Goal: Task Accomplishment & Management: Complete application form

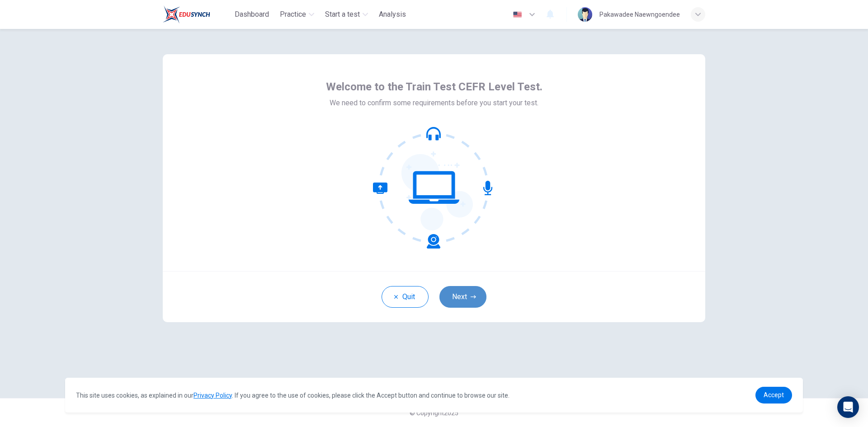
click at [473, 294] on button "Next" at bounding box center [463, 297] width 47 height 22
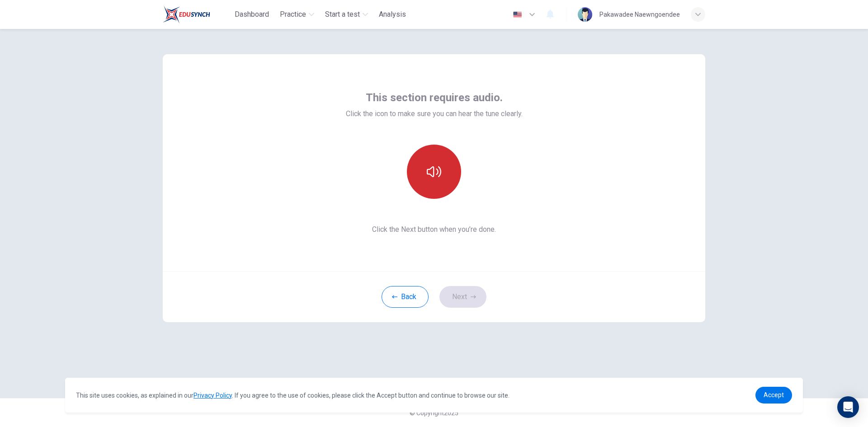
click at [447, 184] on button "button" at bounding box center [434, 172] width 54 height 54
click at [464, 299] on button "Next" at bounding box center [463, 297] width 47 height 22
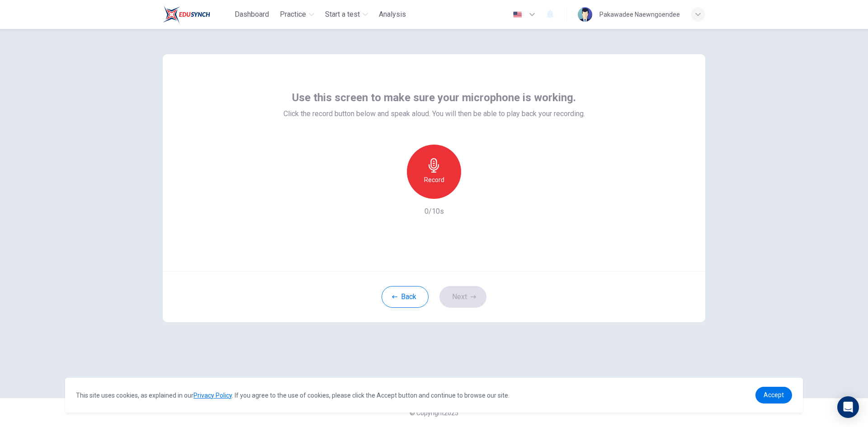
click at [451, 169] on div "Record" at bounding box center [434, 172] width 54 height 54
click at [435, 168] on icon "button" at bounding box center [434, 165] width 10 height 14
click at [477, 190] on icon "button" at bounding box center [475, 191] width 9 height 9
click at [393, 191] on icon "button" at bounding box center [392, 191] width 5 height 5
click at [442, 183] on h6 "Record" at bounding box center [434, 180] width 20 height 11
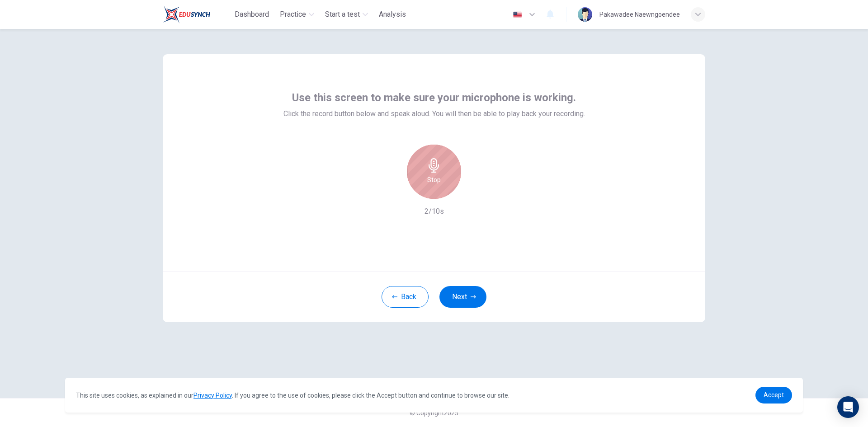
click at [442, 183] on div "Stop" at bounding box center [434, 172] width 54 height 54
click at [478, 196] on div "button" at bounding box center [475, 191] width 14 height 14
click at [392, 193] on icon "button" at bounding box center [392, 192] width 8 height 8
click at [432, 186] on div "Record" at bounding box center [434, 172] width 54 height 54
click at [437, 179] on h6 "Stop" at bounding box center [434, 180] width 14 height 11
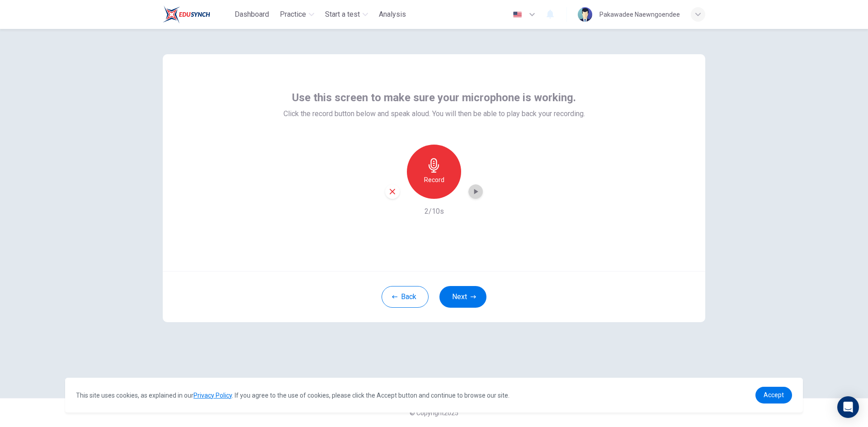
click at [474, 195] on icon "button" at bounding box center [475, 191] width 9 height 9
click at [434, 168] on icon "button" at bounding box center [434, 165] width 10 height 14
click at [432, 179] on h6 "Stop" at bounding box center [434, 180] width 14 height 11
click at [475, 192] on icon "button" at bounding box center [476, 191] width 4 height 5
click at [458, 289] on button "Next" at bounding box center [463, 297] width 47 height 22
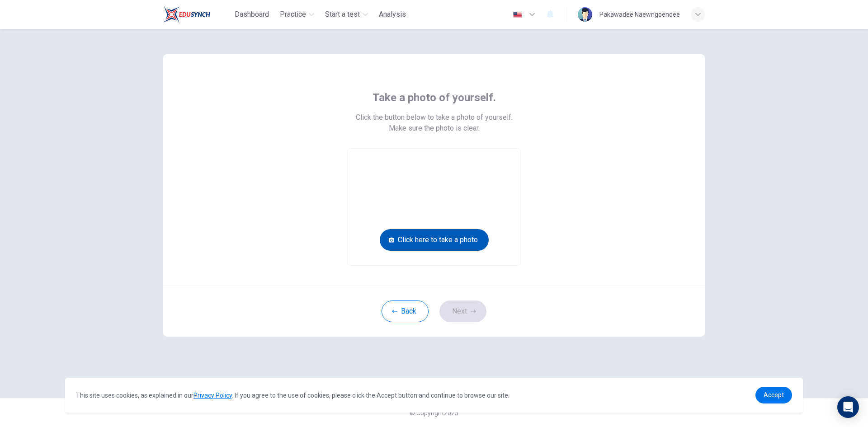
click at [433, 239] on button "Click here to take a photo" at bounding box center [434, 240] width 109 height 22
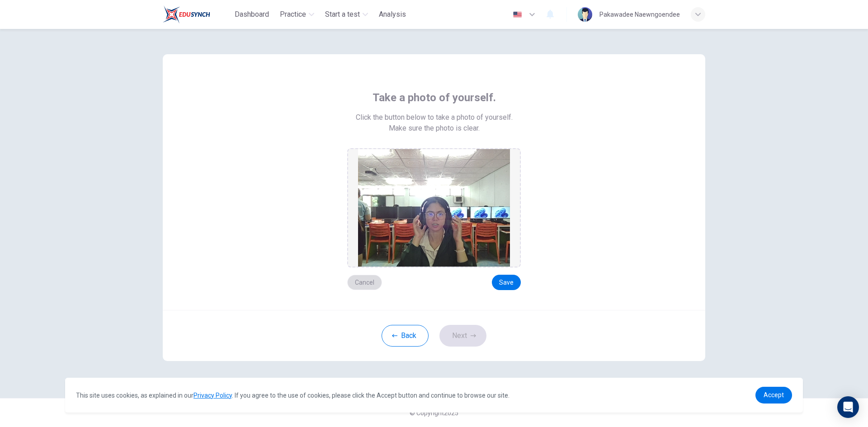
click at [377, 284] on button "Cancel" at bounding box center [364, 282] width 35 height 15
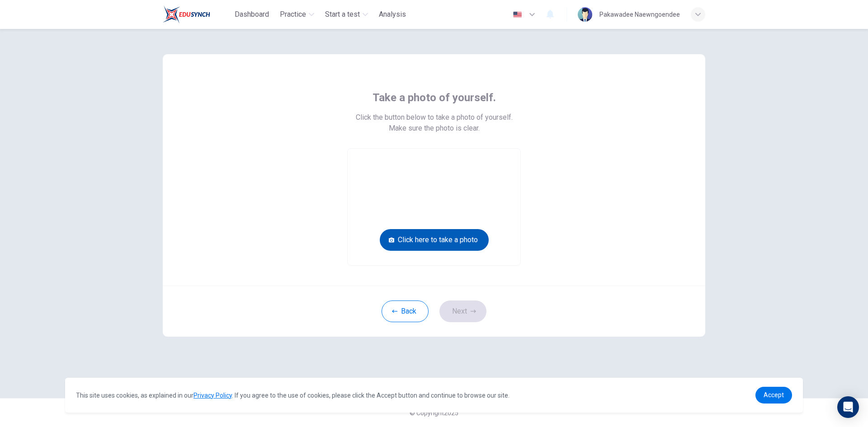
click at [460, 242] on button "Click here to take a photo" at bounding box center [434, 240] width 109 height 22
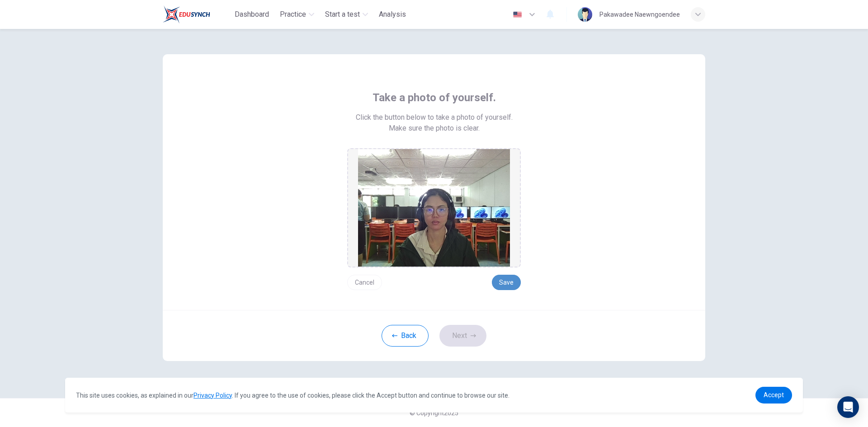
click at [505, 289] on button "Save" at bounding box center [506, 282] width 29 height 15
click at [460, 338] on button "Next" at bounding box center [463, 336] width 47 height 22
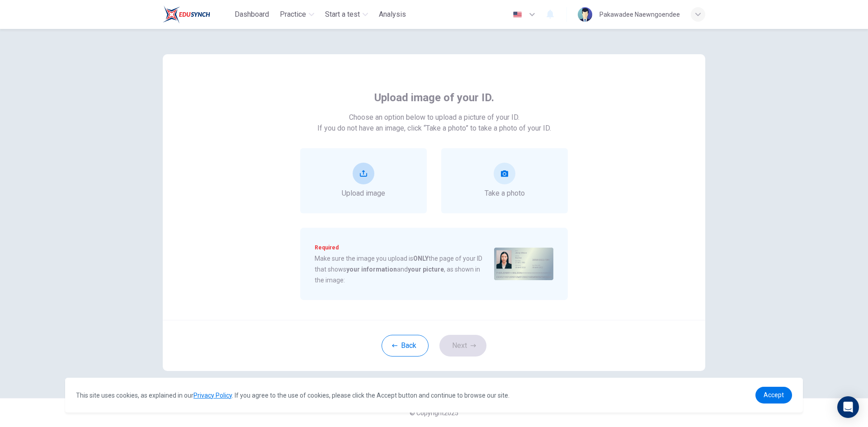
click at [379, 183] on div "Upload image" at bounding box center [363, 181] width 43 height 36
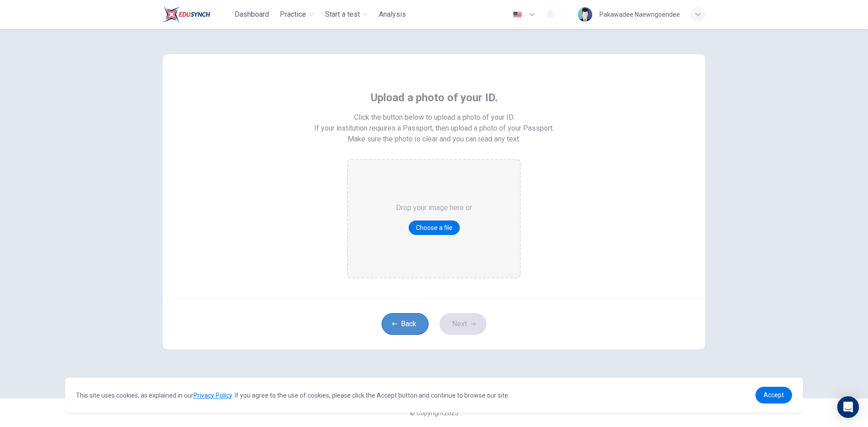
click at [391, 316] on button "Back" at bounding box center [405, 324] width 47 height 22
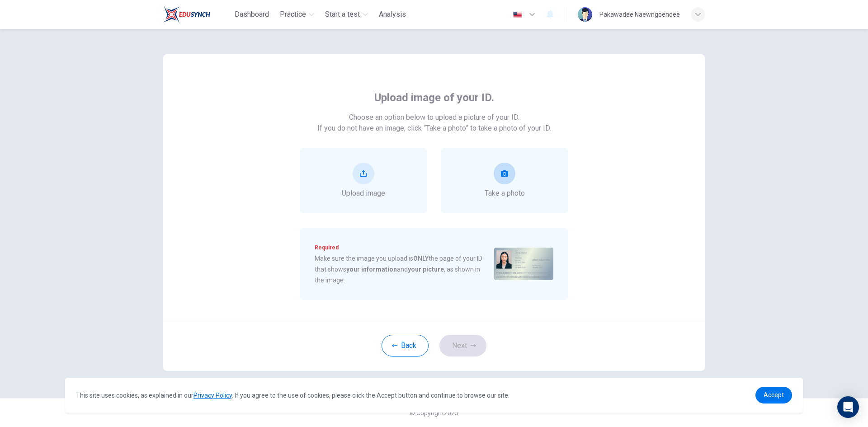
click at [517, 178] on div "Take a photo" at bounding box center [505, 181] width 40 height 36
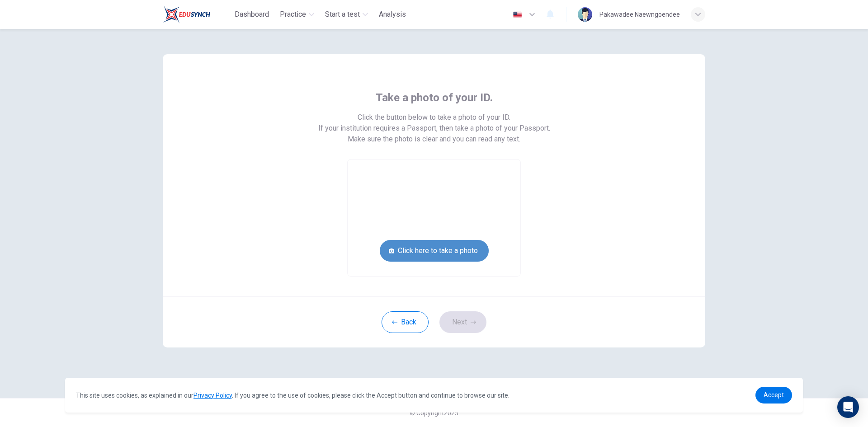
click at [450, 251] on button "Click here to take a photo" at bounding box center [434, 251] width 109 height 22
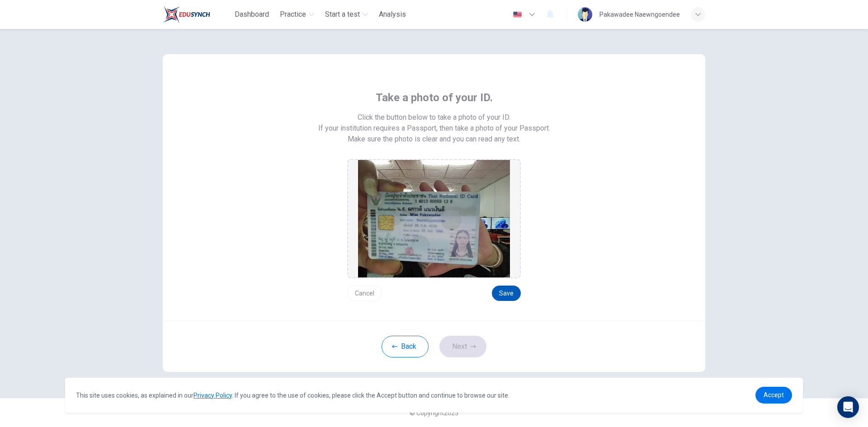
click at [513, 297] on button "Save" at bounding box center [506, 293] width 29 height 15
click at [469, 349] on button "Next" at bounding box center [463, 347] width 47 height 22
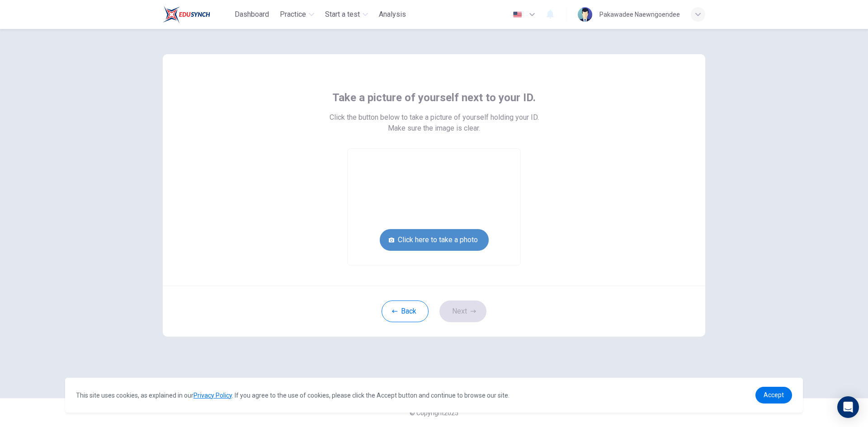
click at [449, 243] on button "Click here to take a photo" at bounding box center [434, 240] width 109 height 22
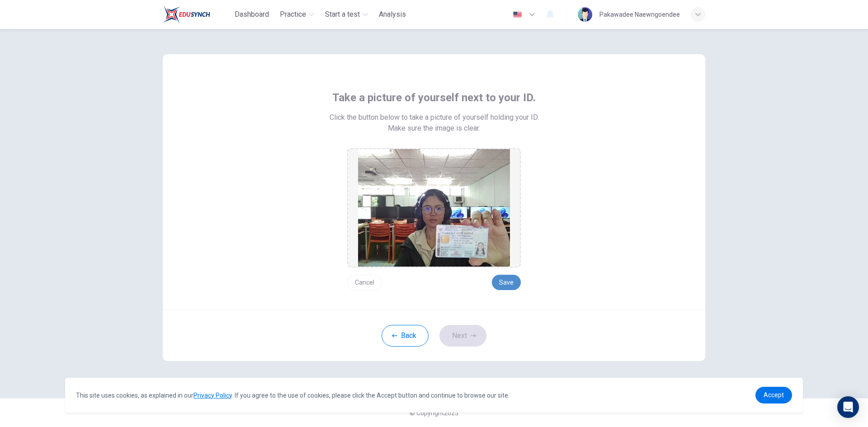
click at [518, 288] on button "Save" at bounding box center [506, 282] width 29 height 15
click at [463, 341] on button "Next" at bounding box center [463, 336] width 47 height 22
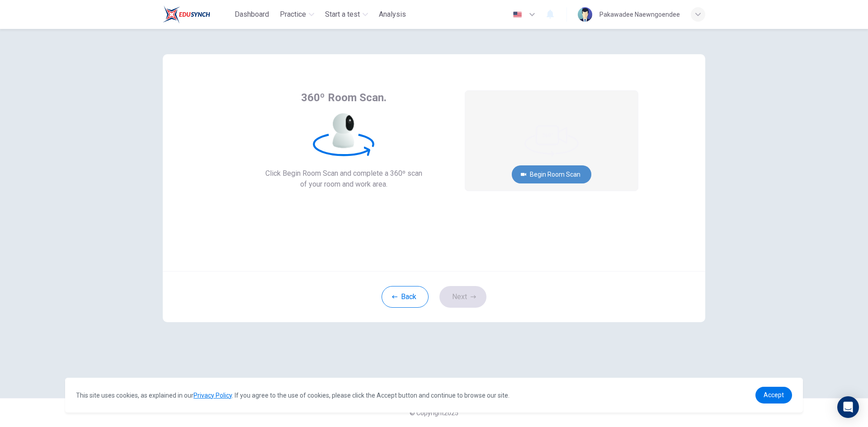
click at [579, 179] on button "Begin Room Scan" at bounding box center [552, 174] width 80 height 18
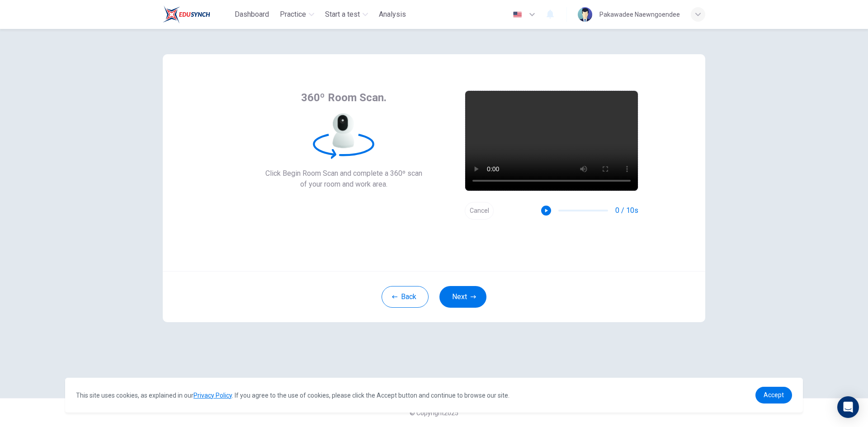
click at [457, 308] on div "Back Next" at bounding box center [434, 296] width 543 height 51
click at [453, 304] on button "Next" at bounding box center [463, 297] width 47 height 22
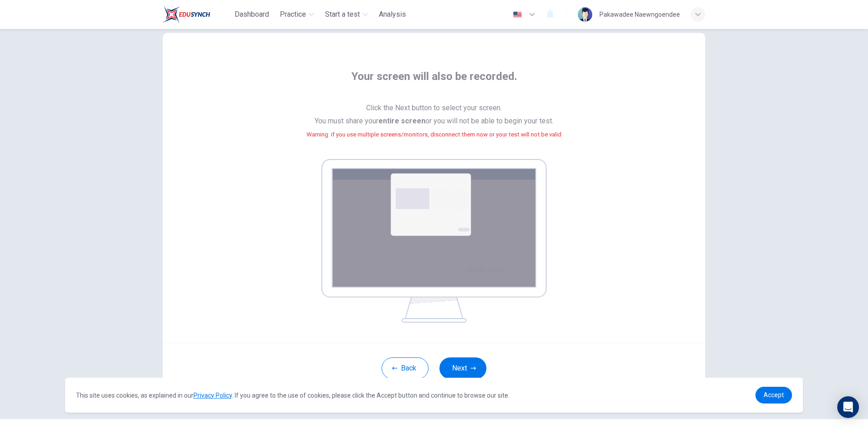
scroll to position [42, 0]
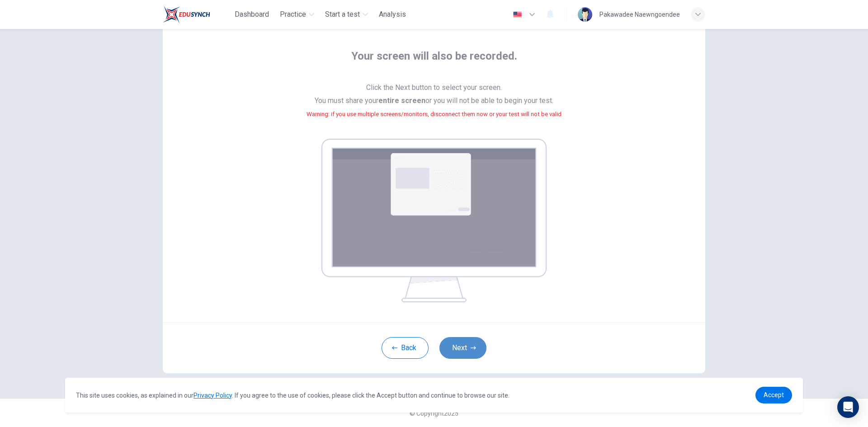
click at [471, 350] on icon "button" at bounding box center [473, 347] width 5 height 5
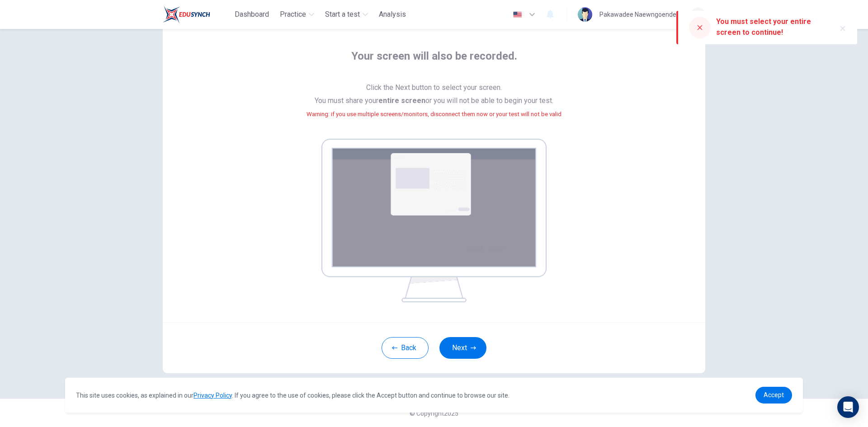
click at [431, 193] on img at bounding box center [433, 221] width 225 height 164
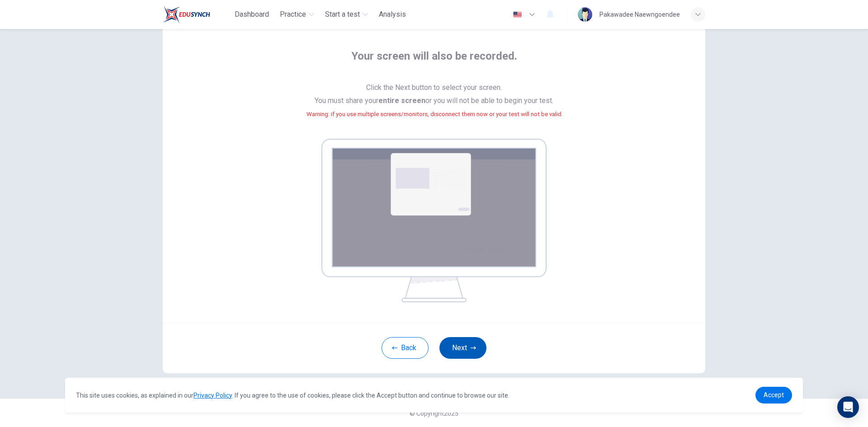
click at [464, 341] on button "Next" at bounding box center [463, 348] width 47 height 22
click at [471, 346] on icon "button" at bounding box center [473, 347] width 5 height 5
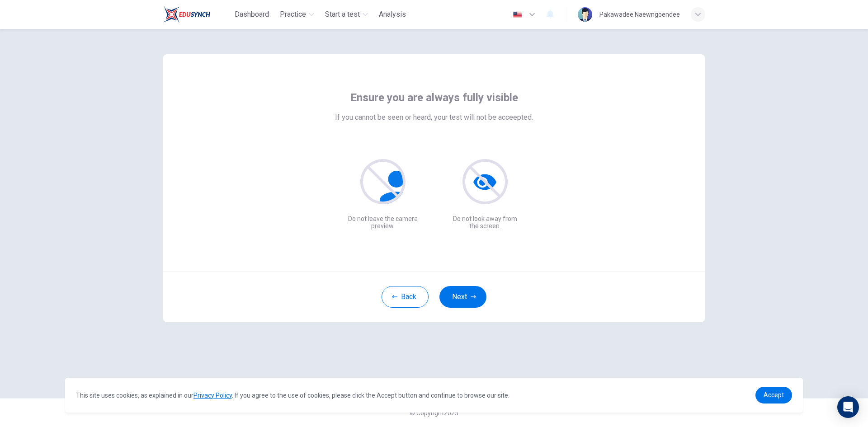
scroll to position [0, 0]
click at [477, 298] on button "Next" at bounding box center [463, 297] width 47 height 22
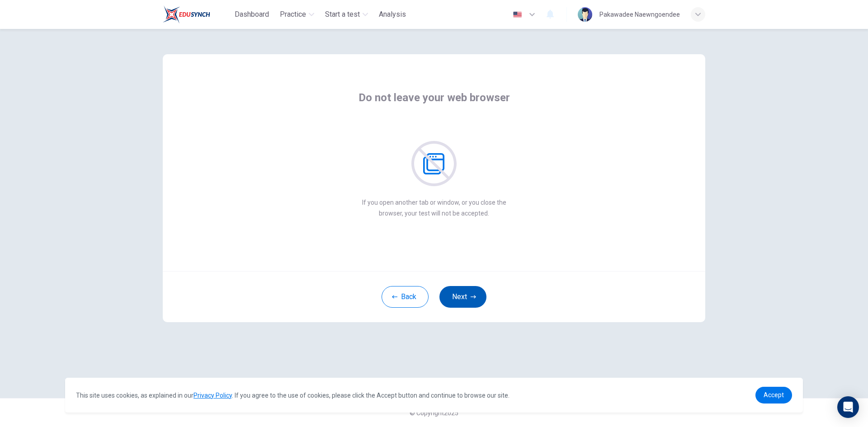
click at [466, 297] on button "Next" at bounding box center [463, 297] width 47 height 22
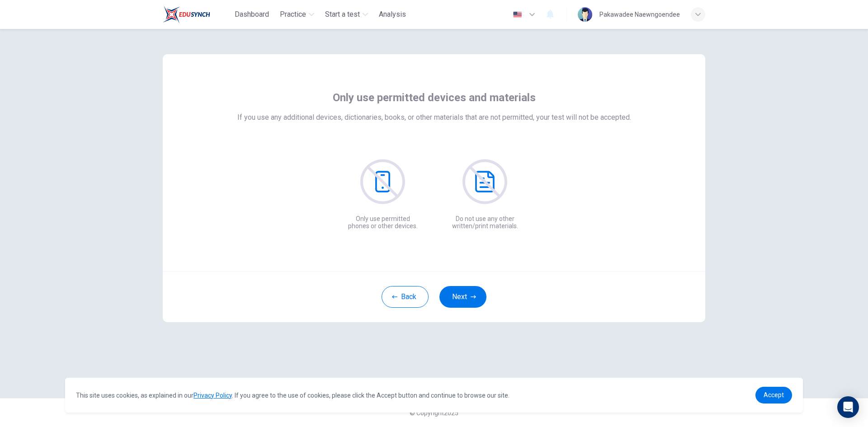
drag, startPoint x: 466, startPoint y: 297, endPoint x: 399, endPoint y: 277, distance: 69.9
click at [391, 246] on div "Only use permitted devices and materials If you use any additional devices, dic…" at bounding box center [434, 188] width 543 height 268
click at [402, 292] on button "Back" at bounding box center [405, 297] width 47 height 22
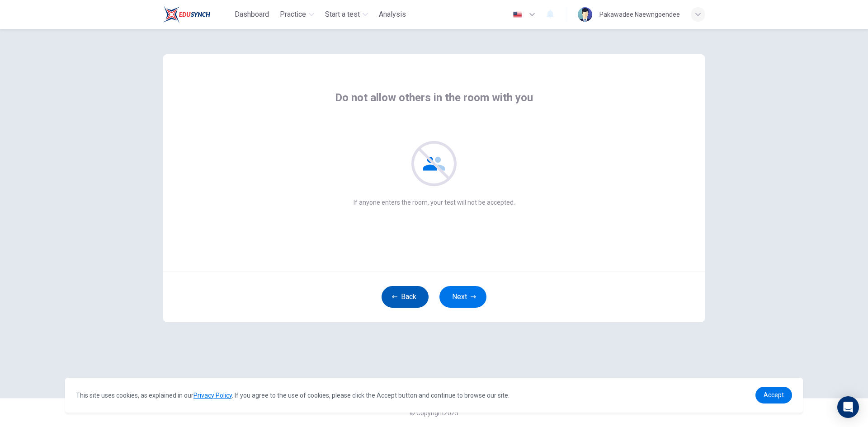
click at [402, 292] on button "Back" at bounding box center [405, 297] width 47 height 22
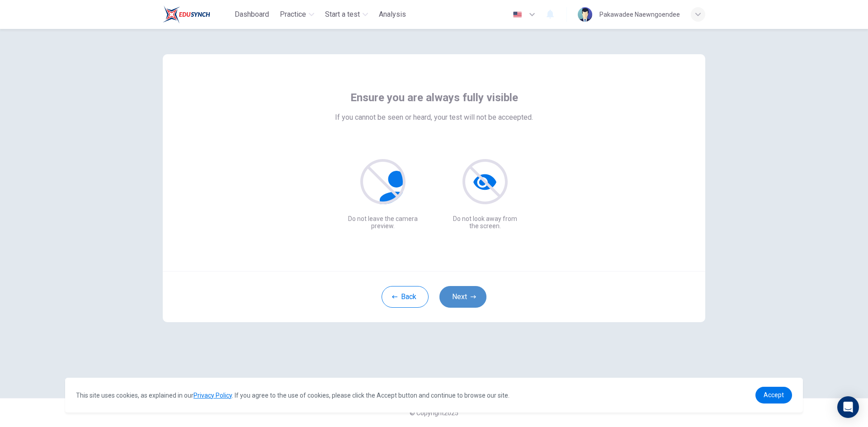
click at [463, 306] on button "Next" at bounding box center [463, 297] width 47 height 22
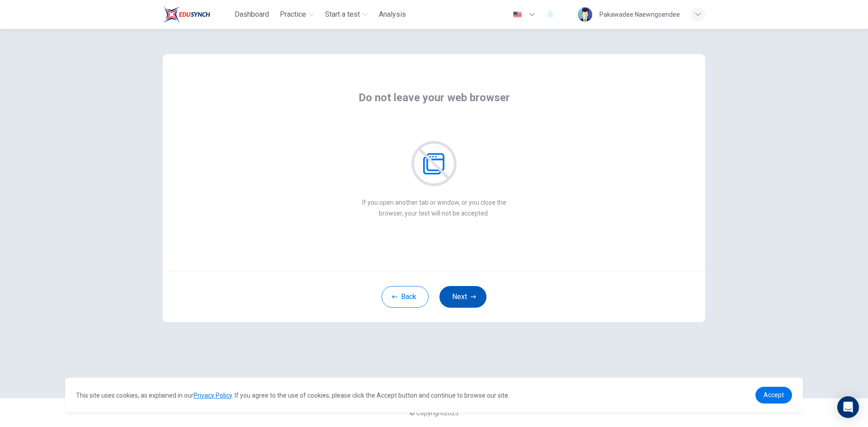
click at [463, 305] on button "Next" at bounding box center [463, 297] width 47 height 22
click at [462, 305] on button "Next" at bounding box center [463, 297] width 47 height 22
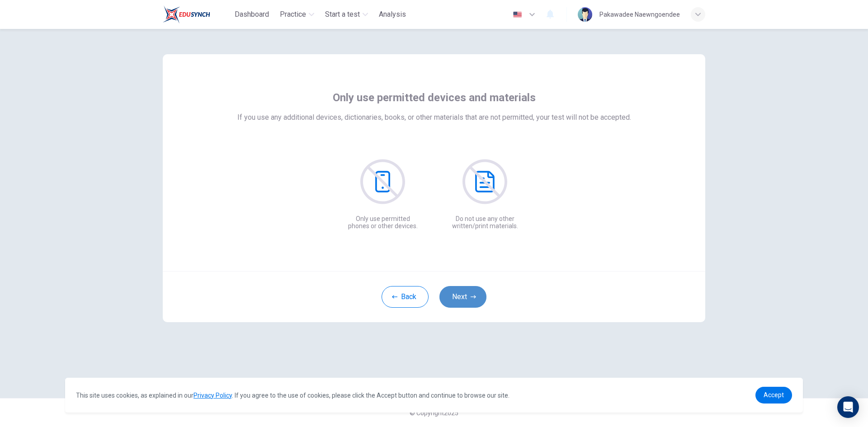
click at [462, 305] on button "Next" at bounding box center [463, 297] width 47 height 22
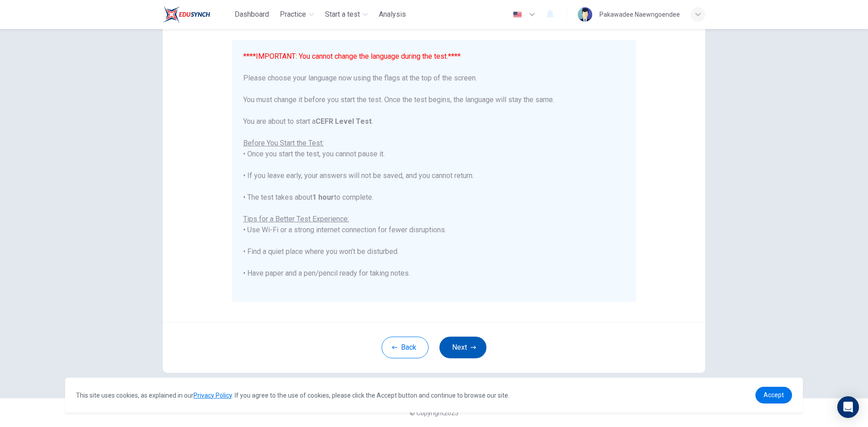
click at [465, 344] on button "Next" at bounding box center [463, 348] width 47 height 22
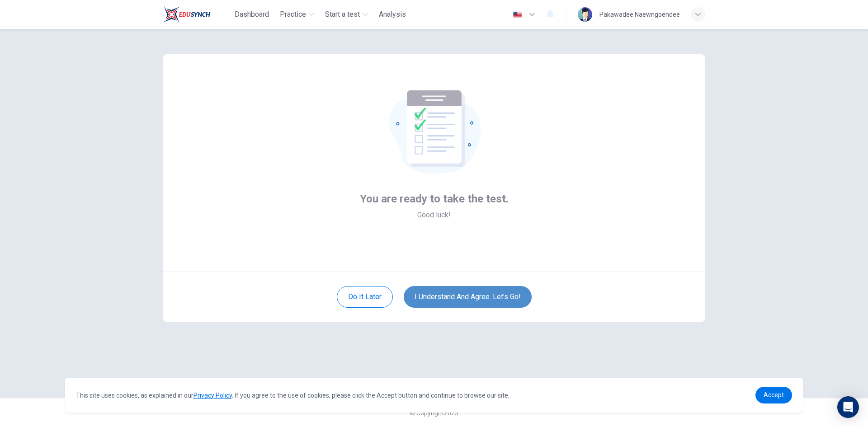
click at [451, 303] on button "I understand and agree. Let’s go!" at bounding box center [468, 297] width 128 height 22
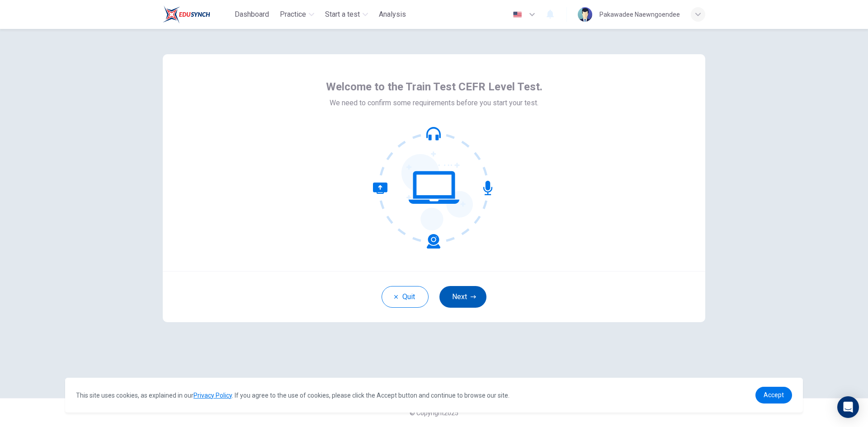
click at [468, 301] on button "Next" at bounding box center [463, 297] width 47 height 22
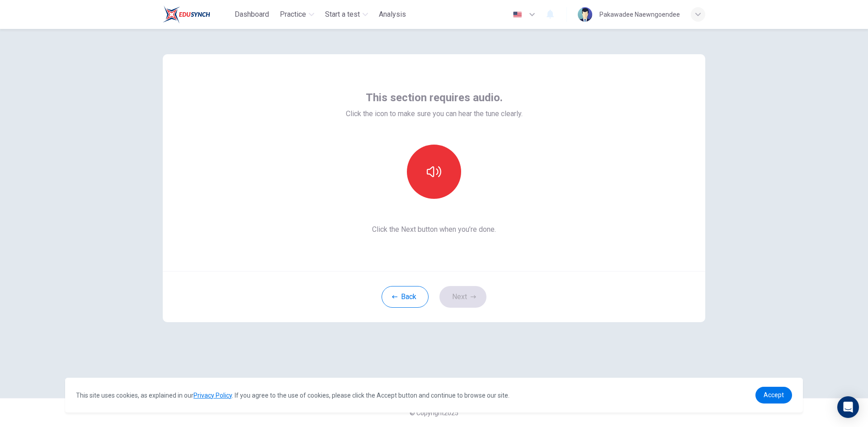
click at [468, 300] on div "Back Next" at bounding box center [434, 296] width 543 height 51
click at [433, 184] on button "button" at bounding box center [434, 172] width 54 height 54
click at [459, 295] on button "Next" at bounding box center [463, 297] width 47 height 22
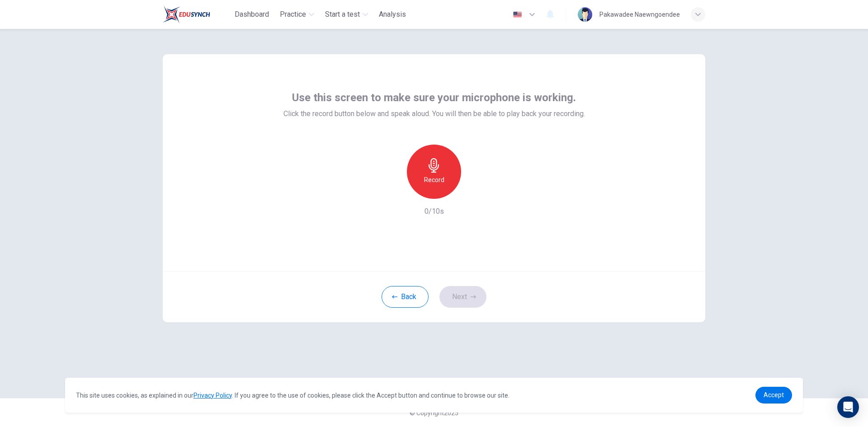
click at [441, 177] on h6 "Record" at bounding box center [434, 180] width 20 height 11
click at [434, 175] on h6 "Stop" at bounding box center [434, 180] width 14 height 11
click at [478, 189] on icon "button" at bounding box center [475, 191] width 9 height 9
click at [459, 293] on button "Next" at bounding box center [463, 297] width 47 height 22
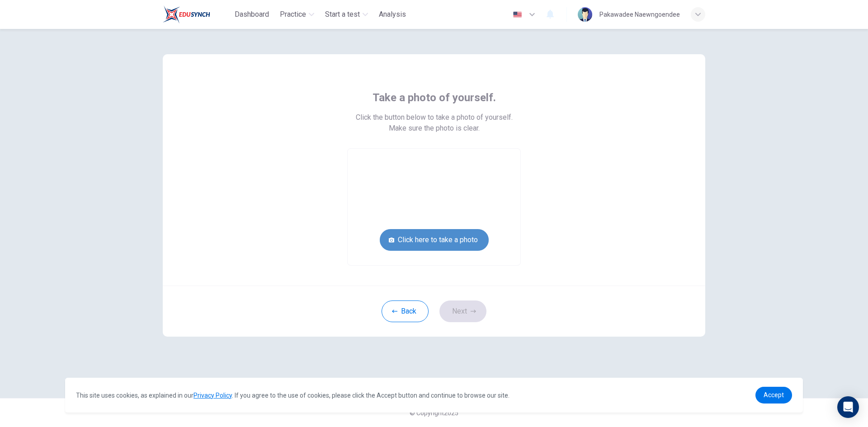
click at [456, 233] on button "Click here to take a photo" at bounding box center [434, 240] width 109 height 22
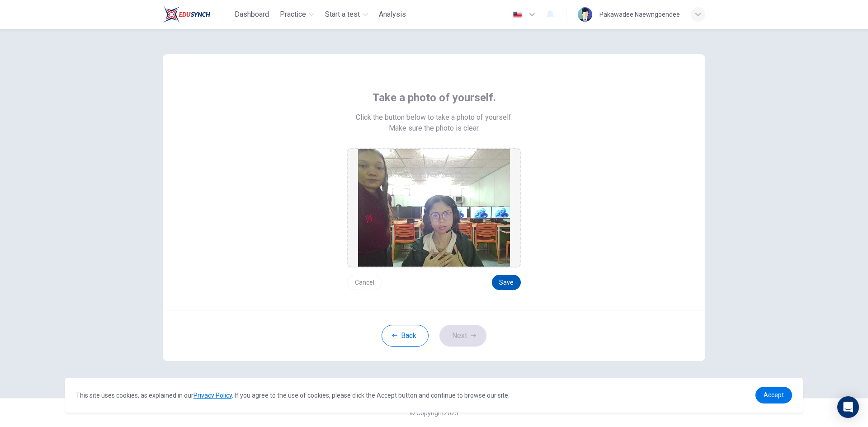
click at [511, 283] on button "Save" at bounding box center [506, 282] width 29 height 15
click at [506, 282] on button "Save" at bounding box center [506, 282] width 29 height 15
click at [466, 332] on button "Next" at bounding box center [463, 336] width 47 height 22
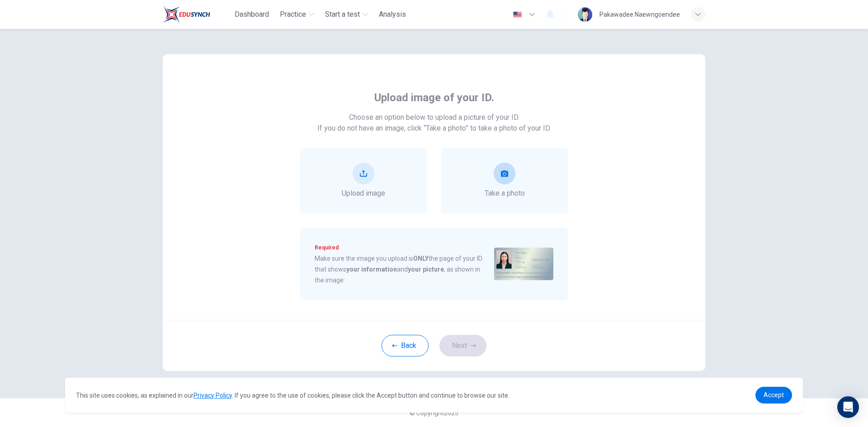
click at [523, 183] on div "Take a photo" at bounding box center [505, 181] width 40 height 36
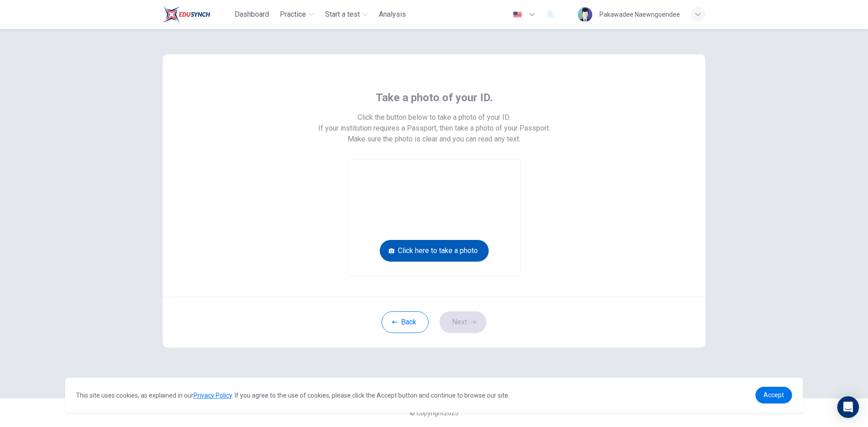
click at [435, 252] on button "Click here to take a photo" at bounding box center [434, 251] width 109 height 22
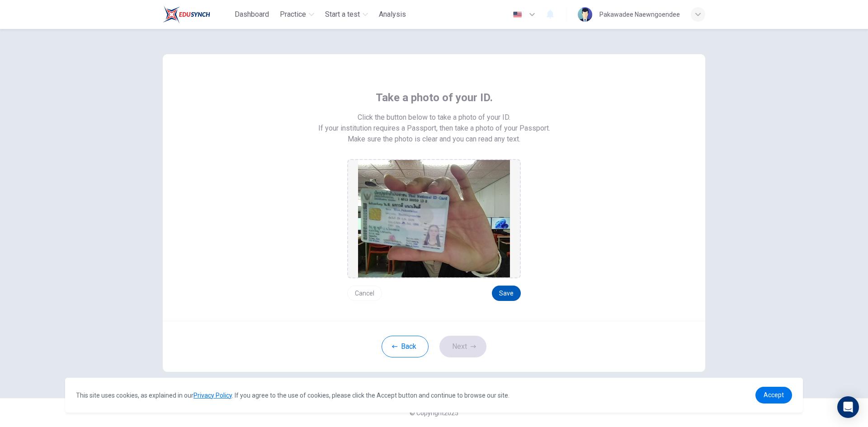
click at [504, 296] on button "Save" at bounding box center [506, 293] width 29 height 15
click at [478, 345] on button "Next" at bounding box center [463, 347] width 47 height 22
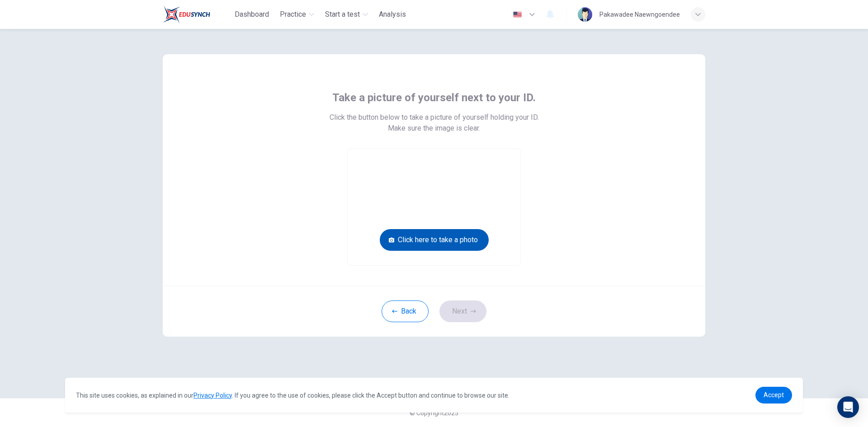
click at [455, 240] on button "Click here to take a photo" at bounding box center [434, 240] width 109 height 22
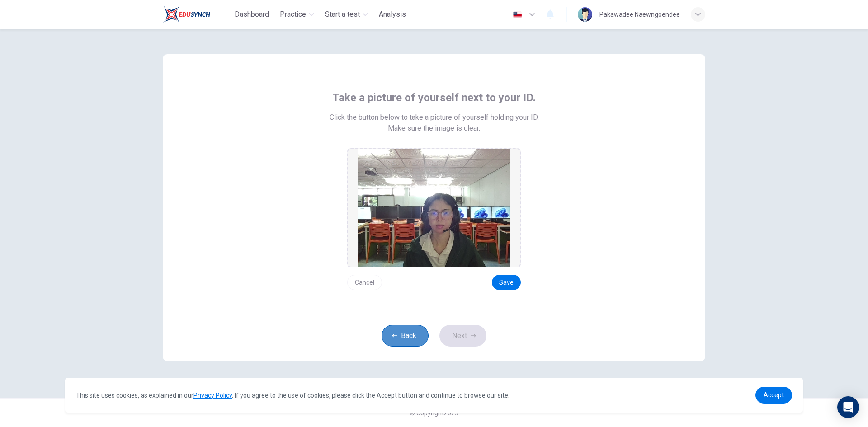
click at [417, 332] on button "Back" at bounding box center [405, 336] width 47 height 22
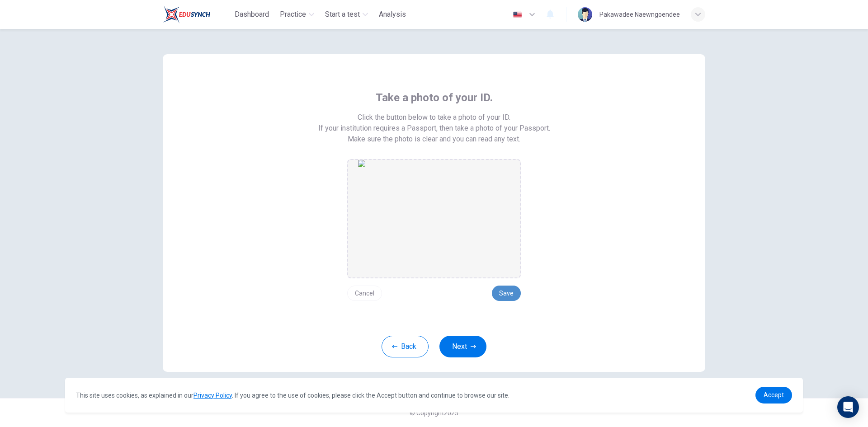
click at [499, 293] on button "Save" at bounding box center [506, 293] width 29 height 15
click at [474, 351] on button "Next" at bounding box center [463, 347] width 47 height 22
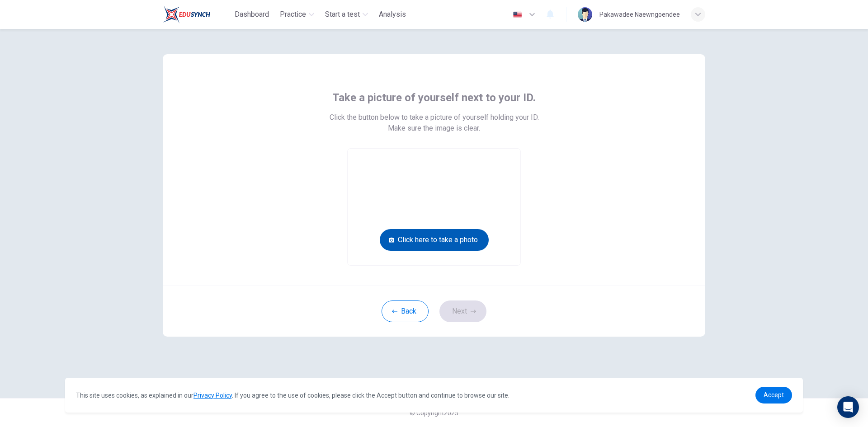
click at [469, 240] on button "Click here to take a photo" at bounding box center [434, 240] width 109 height 22
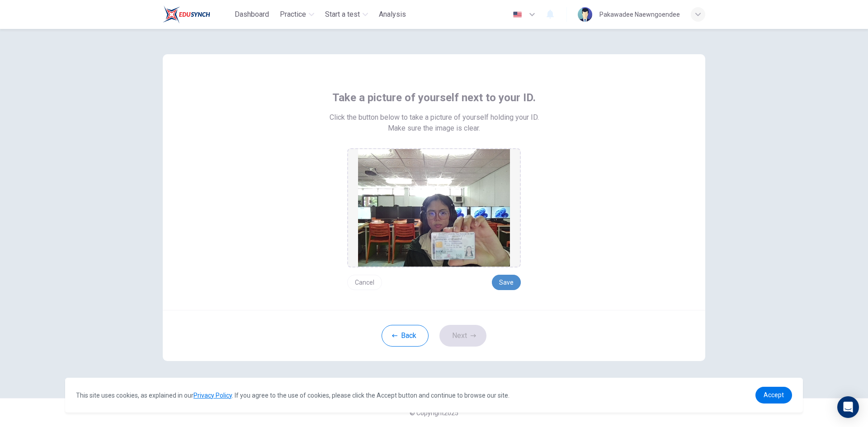
click at [504, 286] on button "Save" at bounding box center [506, 282] width 29 height 15
click at [479, 335] on button "Next" at bounding box center [463, 336] width 47 height 22
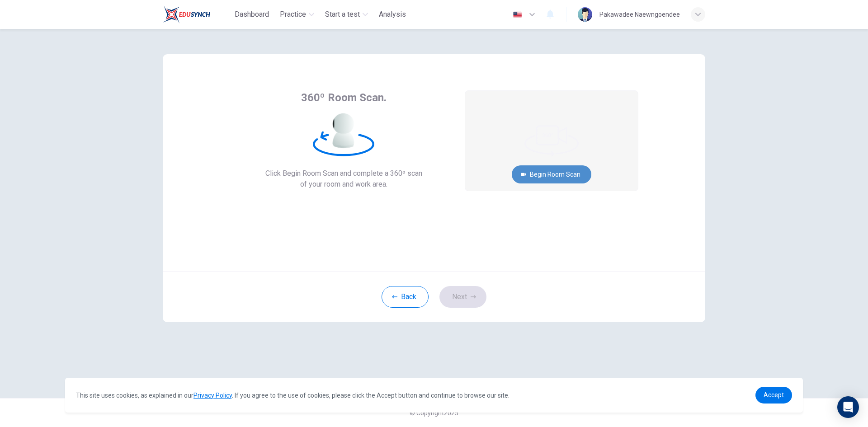
click at [534, 173] on button "Begin Room Scan" at bounding box center [552, 174] width 80 height 18
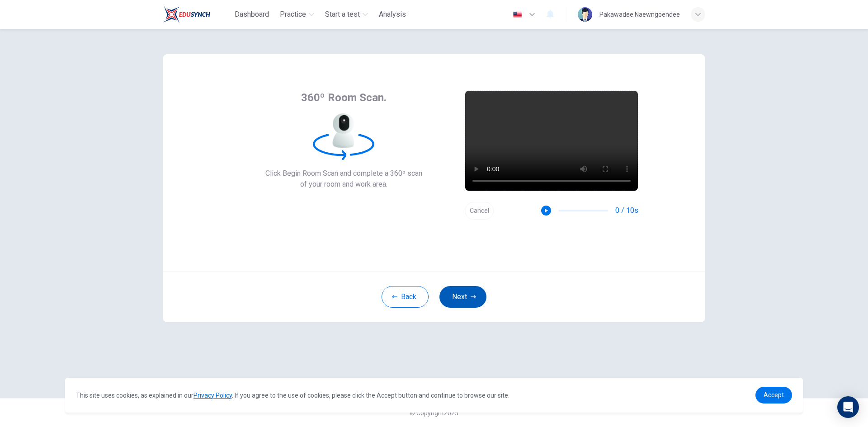
click at [463, 294] on button "Next" at bounding box center [463, 297] width 47 height 22
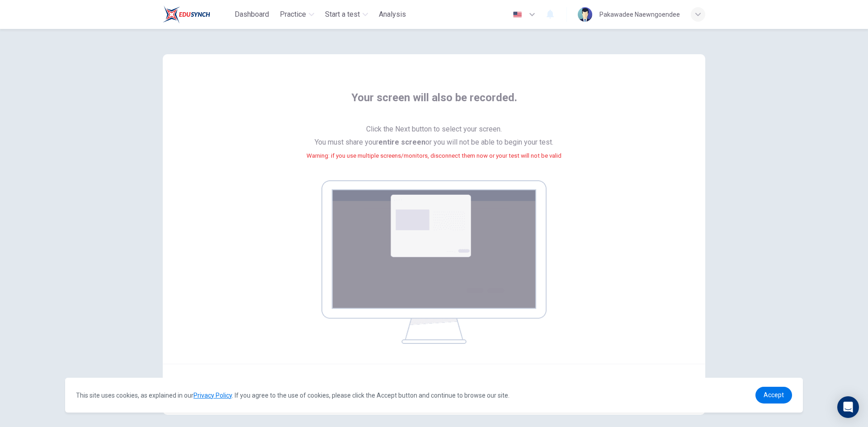
click at [435, 239] on img at bounding box center [433, 262] width 225 height 164
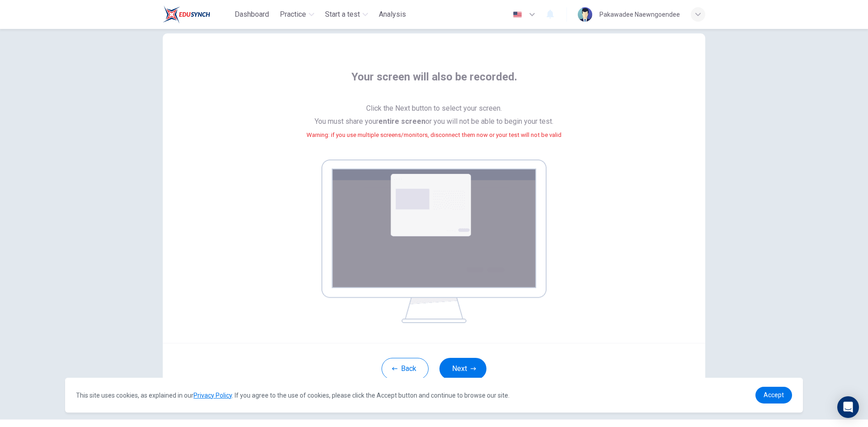
scroll to position [42, 0]
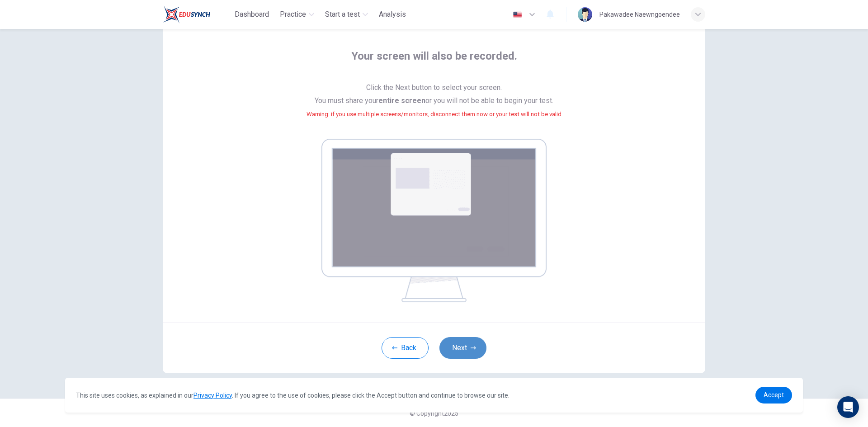
click at [475, 343] on button "Next" at bounding box center [463, 348] width 47 height 22
click at [468, 341] on button "Next" at bounding box center [463, 348] width 47 height 22
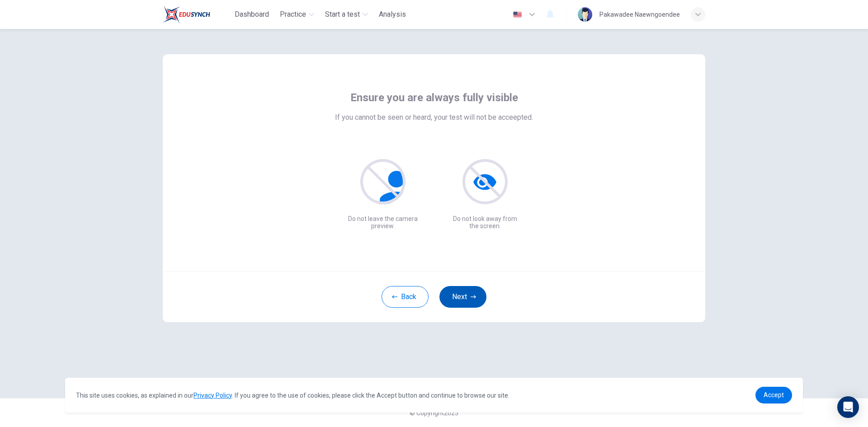
click at [459, 294] on button "Next" at bounding box center [463, 297] width 47 height 22
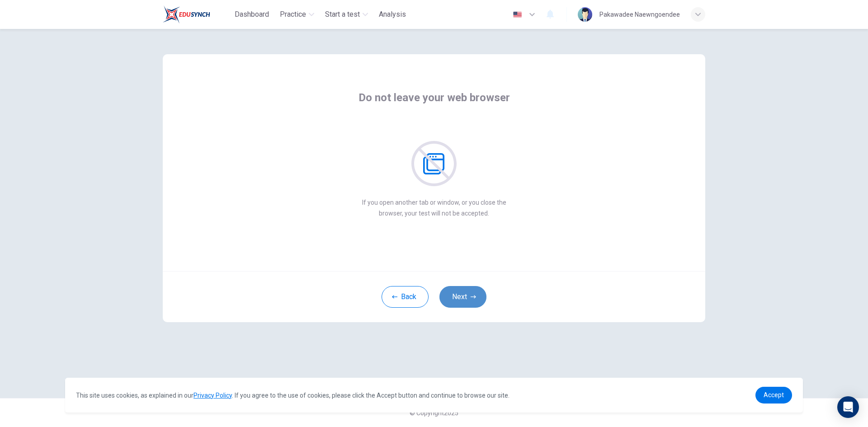
click at [459, 294] on button "Next" at bounding box center [463, 297] width 47 height 22
click at [460, 295] on button "Next" at bounding box center [463, 297] width 47 height 22
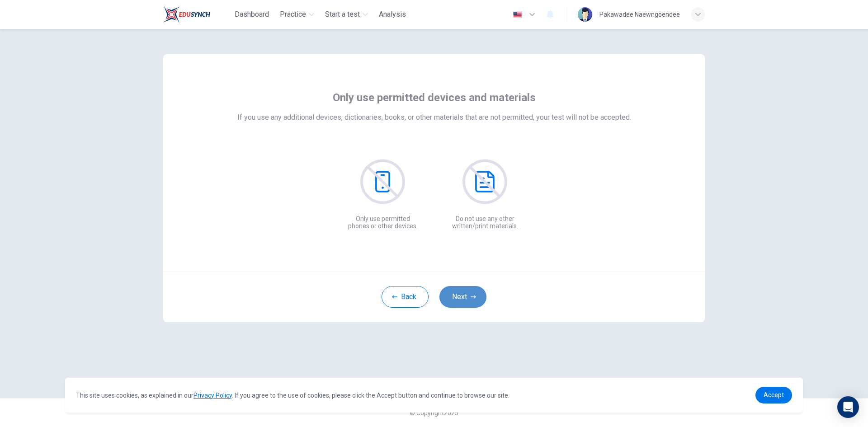
click at [460, 296] on button "Next" at bounding box center [463, 297] width 47 height 22
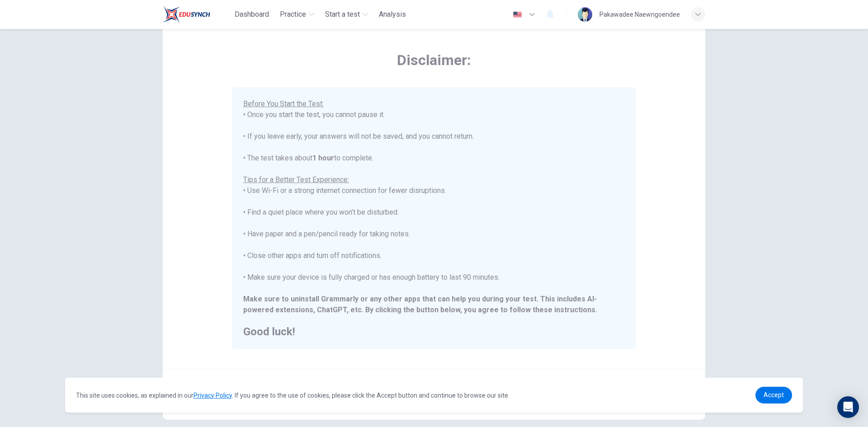
scroll to position [76, 0]
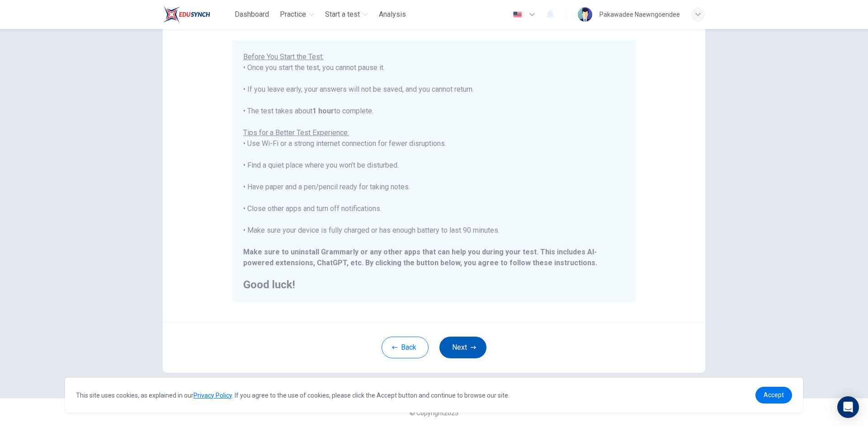
click at [460, 357] on button "Next" at bounding box center [463, 348] width 47 height 22
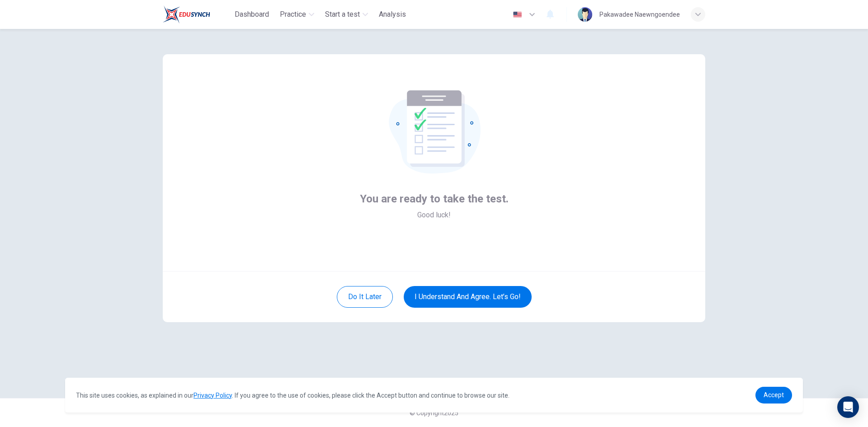
scroll to position [0, 0]
click at [482, 295] on button "I understand and agree. Let’s go!" at bounding box center [468, 297] width 128 height 22
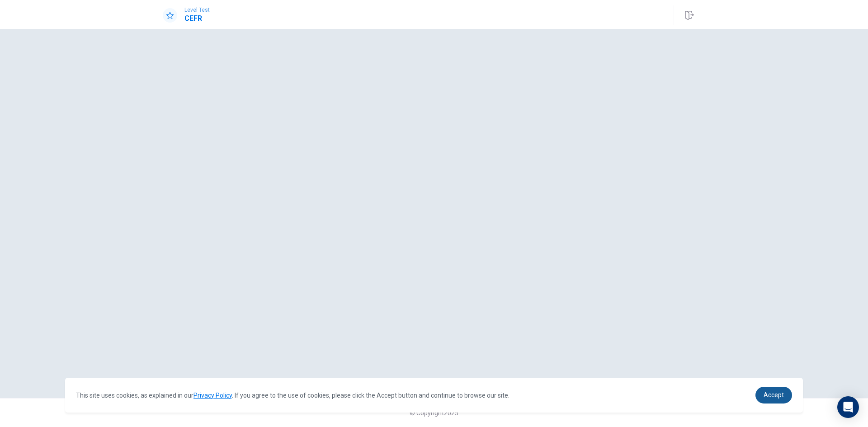
click at [776, 398] on span "Accept" at bounding box center [774, 395] width 20 height 7
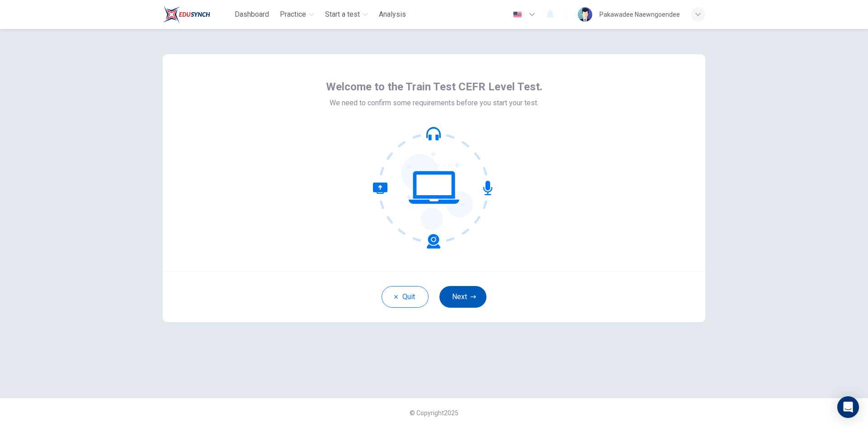
click at [479, 298] on button "Next" at bounding box center [463, 297] width 47 height 22
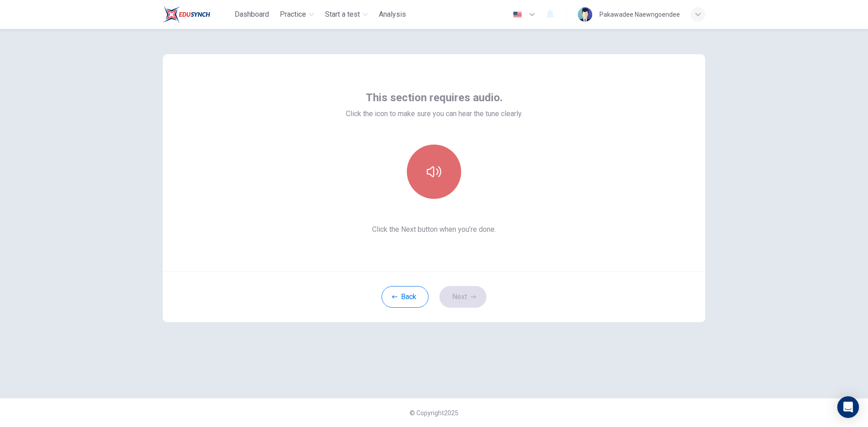
click at [434, 182] on button "button" at bounding box center [434, 172] width 54 height 54
click at [466, 295] on button "Next" at bounding box center [463, 297] width 47 height 22
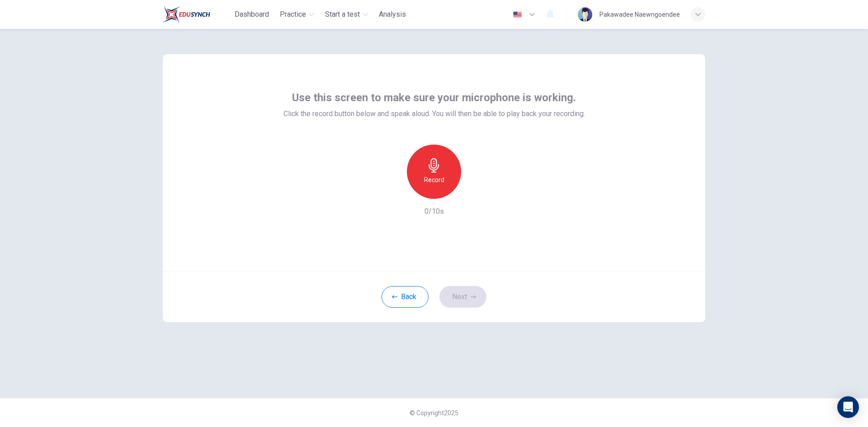
click at [433, 173] on div "Record" at bounding box center [434, 172] width 54 height 54
drag, startPoint x: 437, startPoint y: 180, endPoint x: 485, endPoint y: 203, distance: 53.0
click at [438, 180] on h6 "Stop" at bounding box center [434, 180] width 14 height 11
click at [481, 295] on button "Next" at bounding box center [463, 297] width 47 height 22
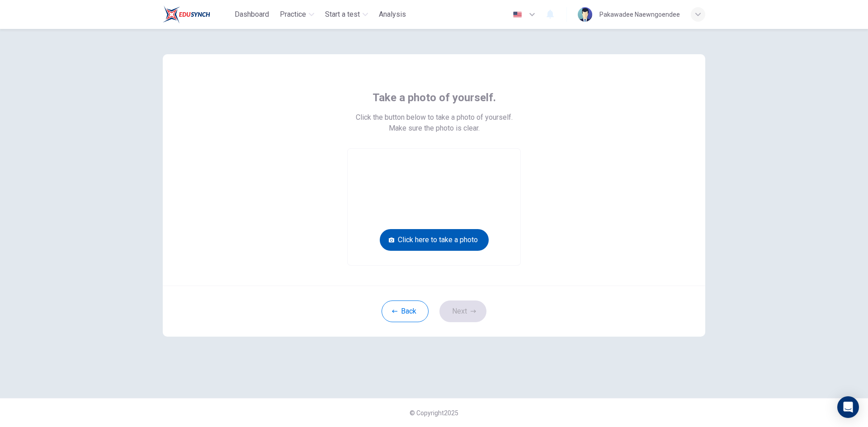
click at [435, 233] on button "Click here to take a photo" at bounding box center [434, 240] width 109 height 22
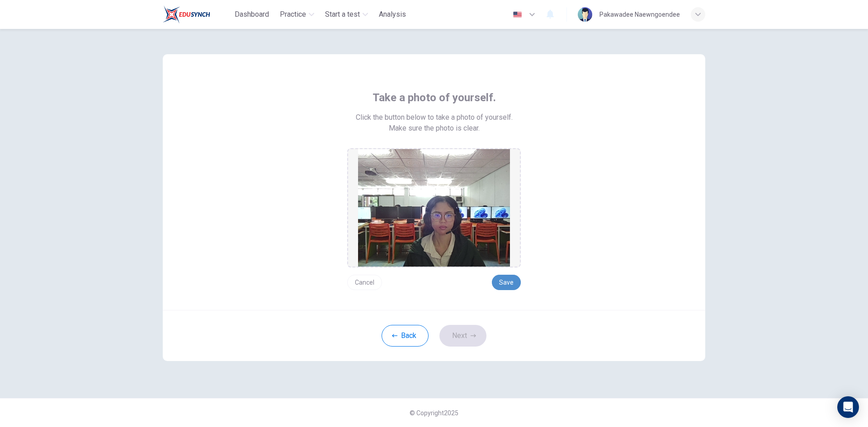
click at [515, 281] on button "Save" at bounding box center [506, 282] width 29 height 15
click at [469, 325] on div "Back Next" at bounding box center [434, 335] width 543 height 51
click at [468, 332] on button "Next" at bounding box center [463, 336] width 47 height 22
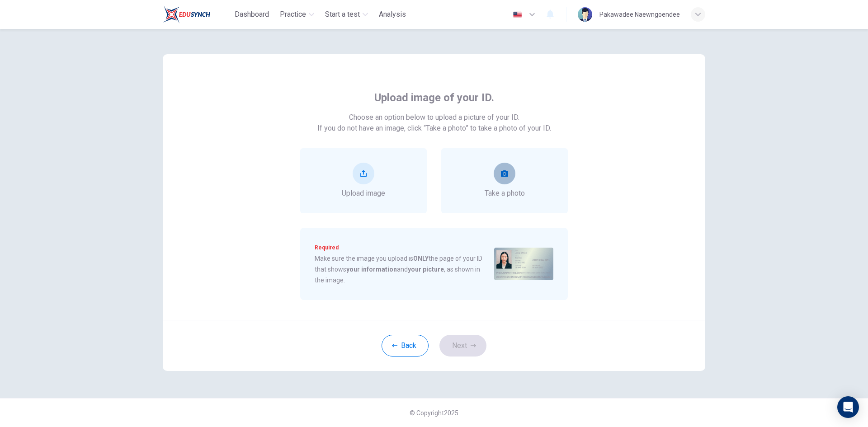
click at [507, 177] on icon "take photo" at bounding box center [504, 173] width 7 height 6
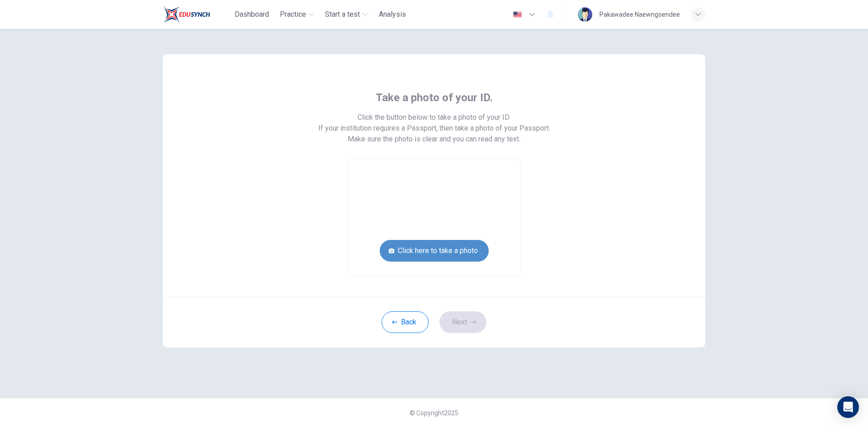
click at [464, 254] on button "Click here to take a photo" at bounding box center [434, 251] width 109 height 22
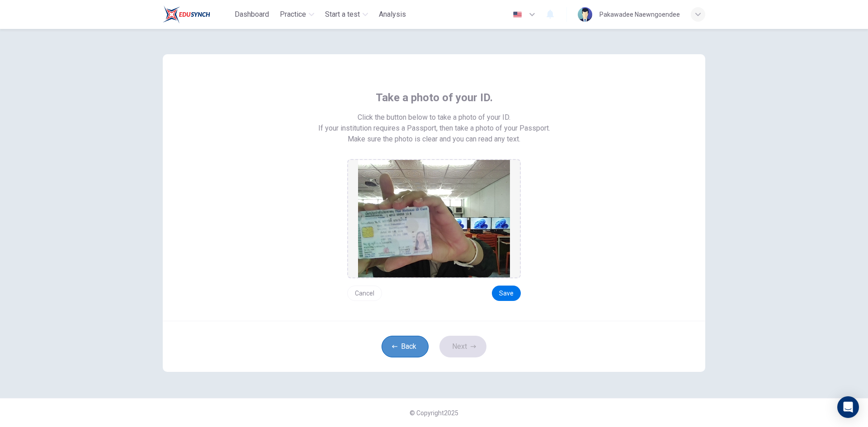
click at [407, 346] on button "Back" at bounding box center [405, 347] width 47 height 22
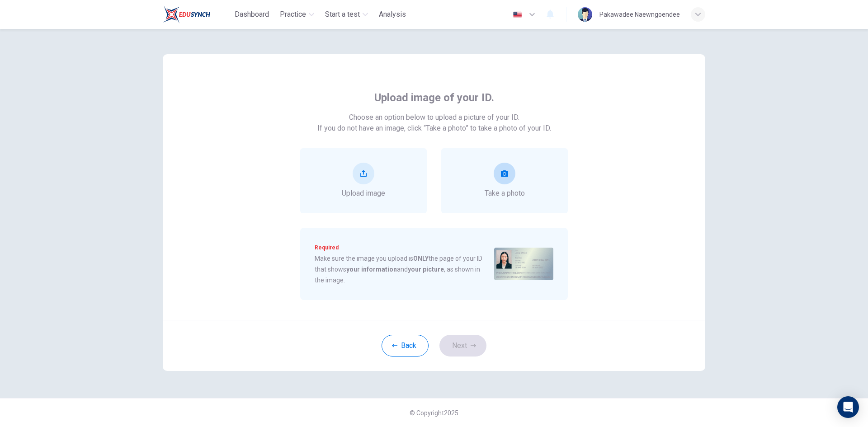
click at [509, 186] on div "Take a photo" at bounding box center [505, 181] width 40 height 36
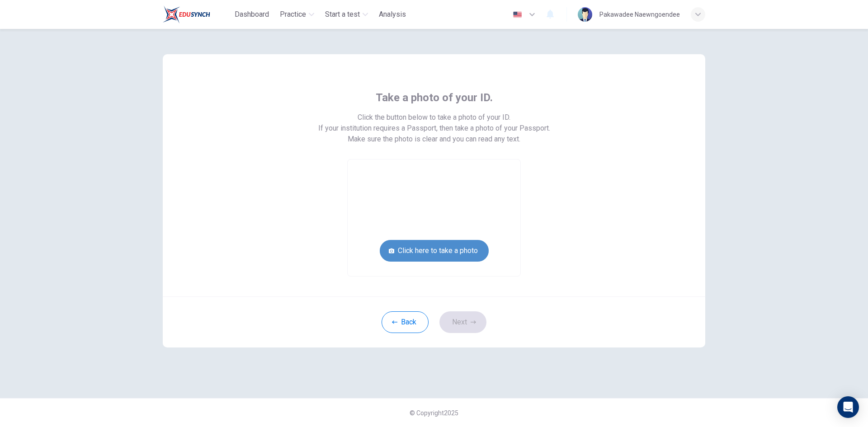
click at [430, 254] on button "Click here to take a photo" at bounding box center [434, 251] width 109 height 22
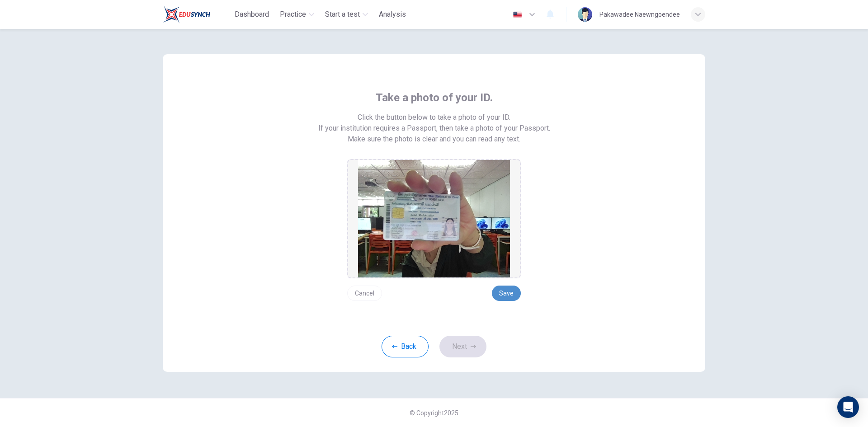
click at [505, 297] on button "Save" at bounding box center [506, 293] width 29 height 15
click at [476, 346] on icon "button" at bounding box center [473, 346] width 5 height 5
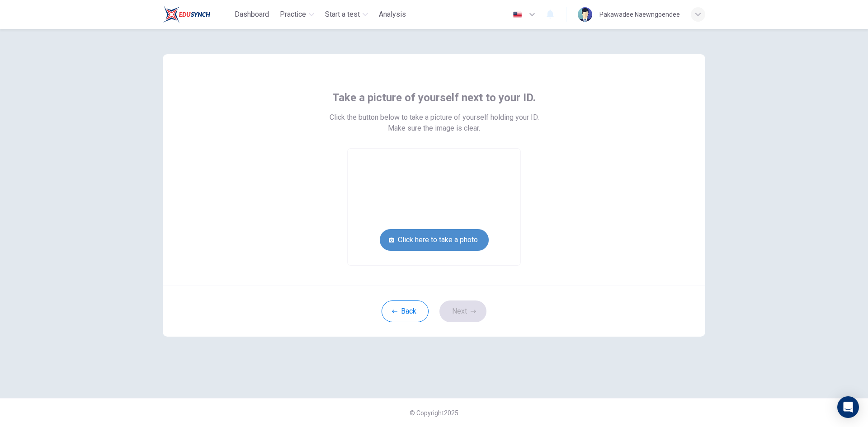
click at [468, 237] on button "Click here to take a photo" at bounding box center [434, 240] width 109 height 22
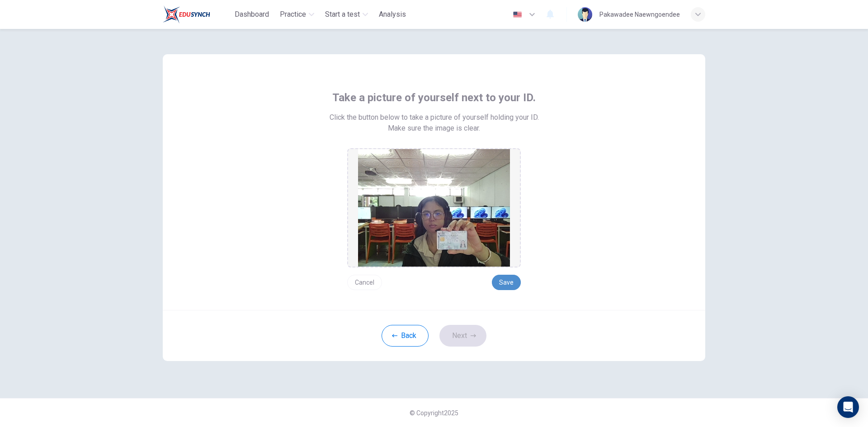
click at [505, 284] on button "Save" at bounding box center [506, 282] width 29 height 15
click at [460, 340] on button "Next" at bounding box center [463, 336] width 47 height 22
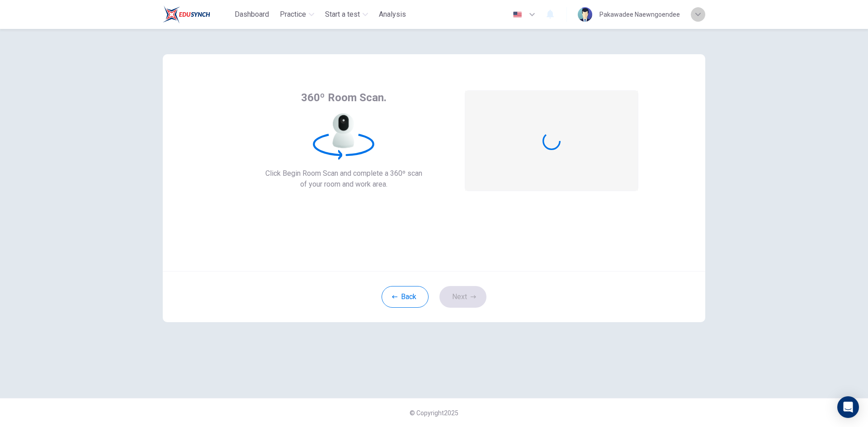
click at [701, 13] on div "button" at bounding box center [698, 14] width 14 height 14
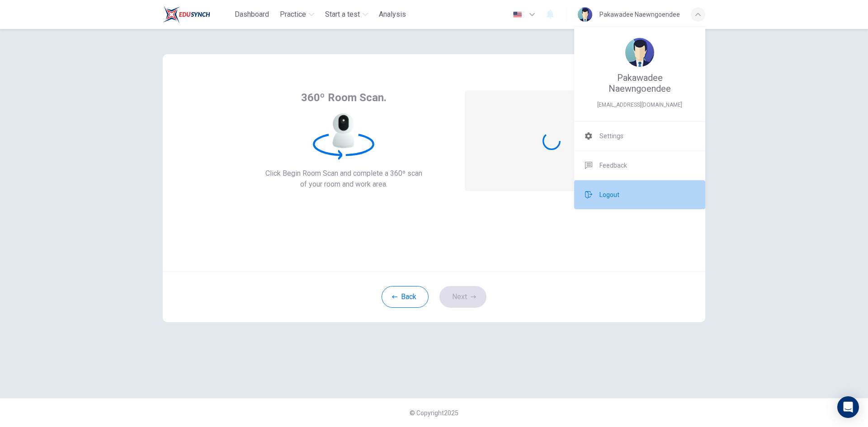
click at [613, 195] on span "Logout" at bounding box center [610, 194] width 20 height 11
